Goal: Book appointment/travel/reservation

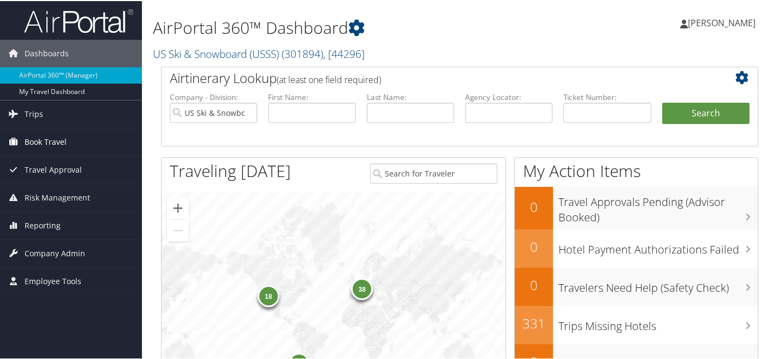
click at [68, 140] on link "Book Travel" at bounding box center [71, 140] width 142 height 27
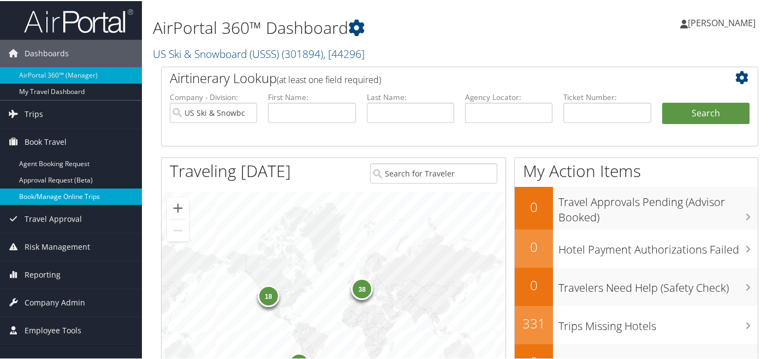
click at [37, 196] on link "Book/Manage Online Trips" at bounding box center [71, 195] width 142 height 16
click at [49, 195] on link "Book/Manage Online Trips" at bounding box center [71, 195] width 142 height 16
